Goal: Navigation & Orientation: Find specific page/section

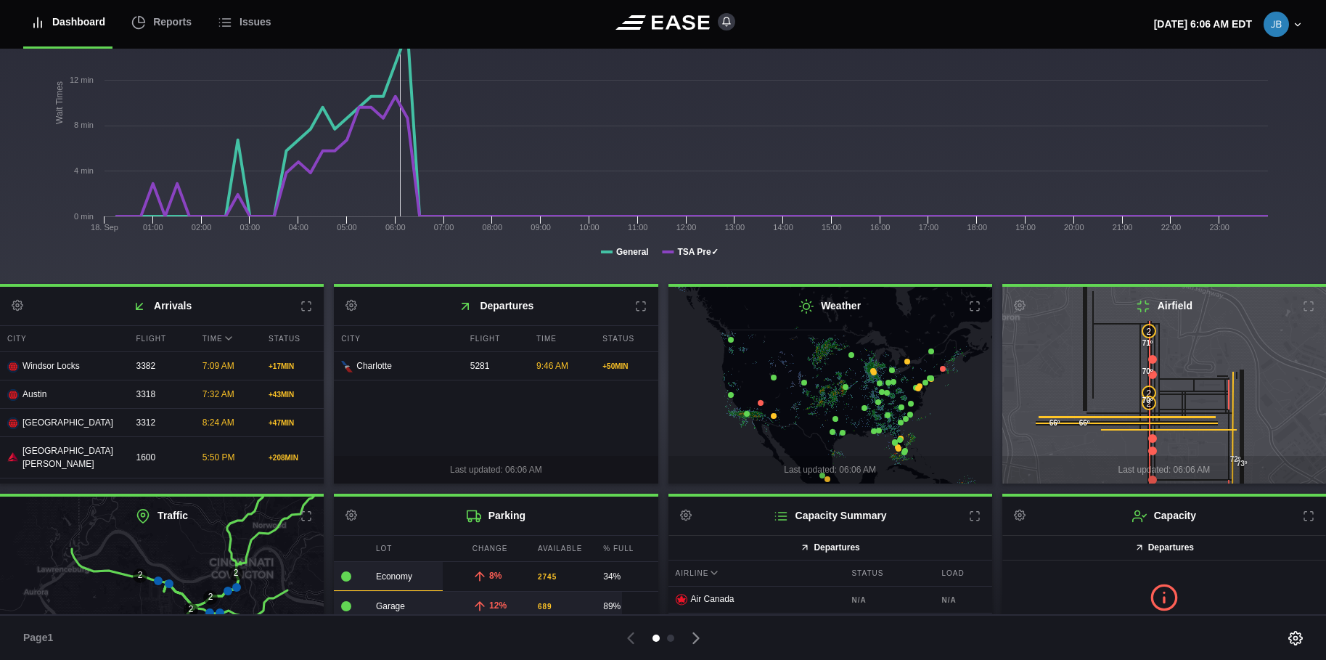
scroll to position [220, 0]
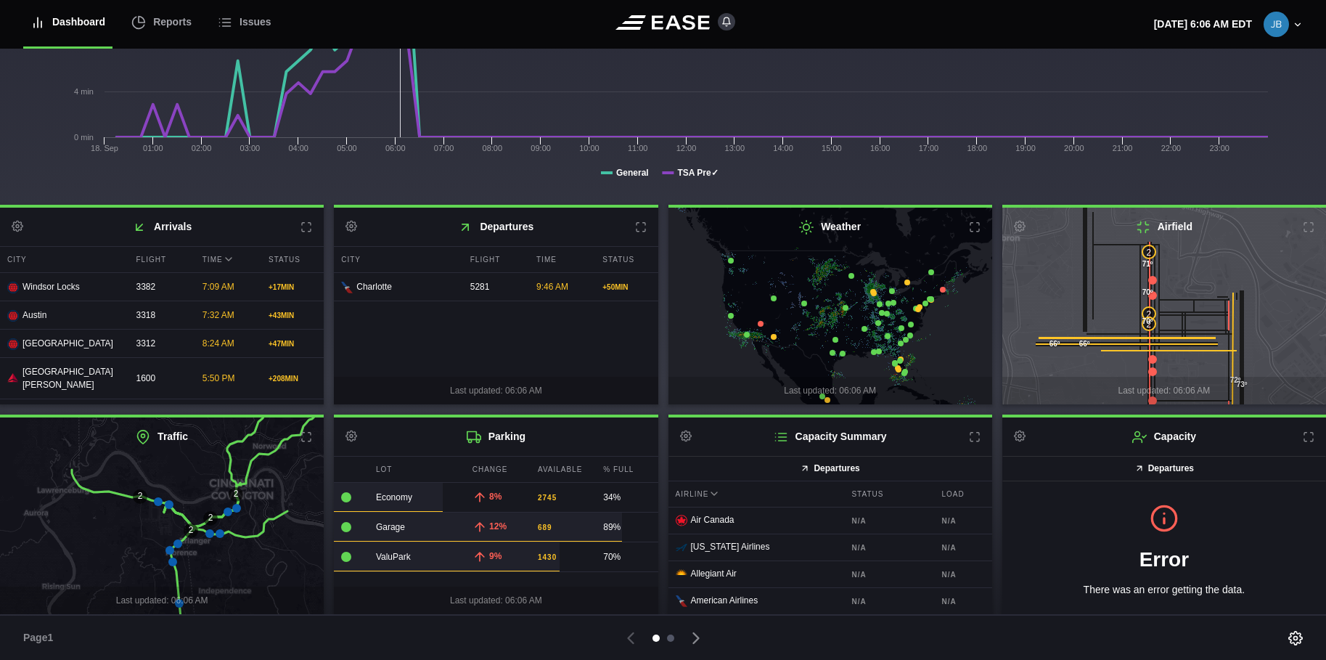
click at [673, 636] on div at bounding box center [670, 637] width 7 height 7
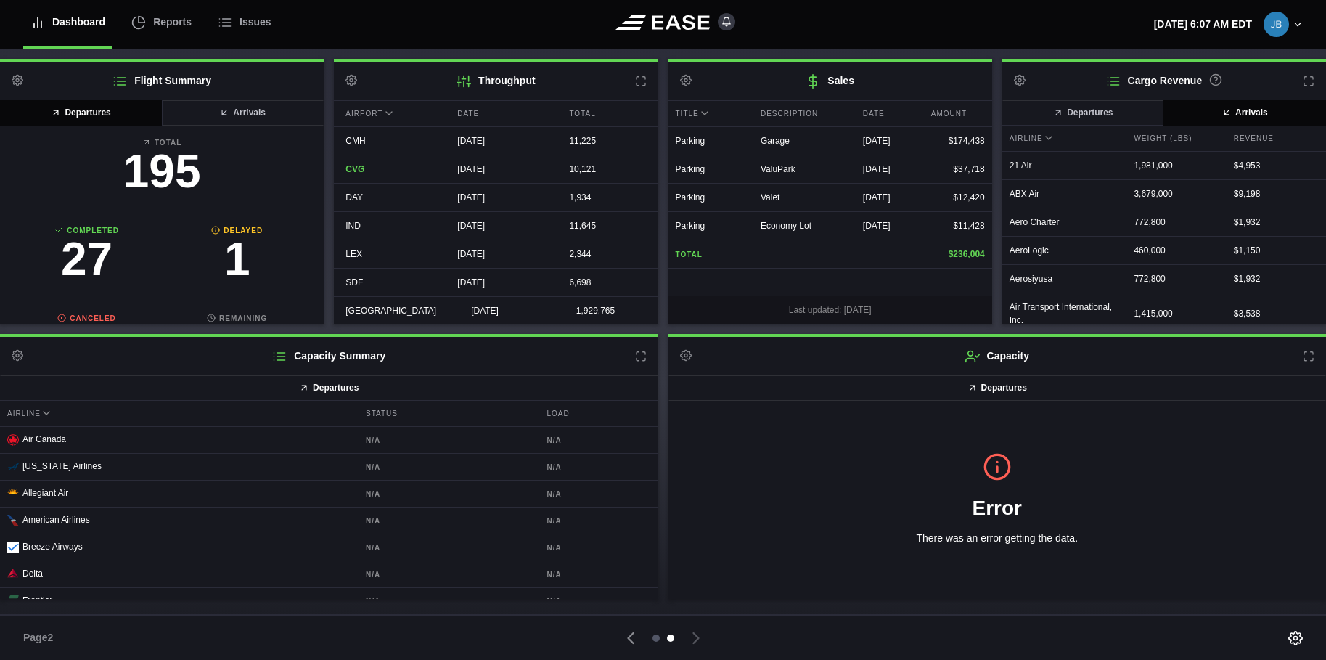
click at [654, 634] on div at bounding box center [655, 637] width 7 height 7
